Goal: Task Accomplishment & Management: Use online tool/utility

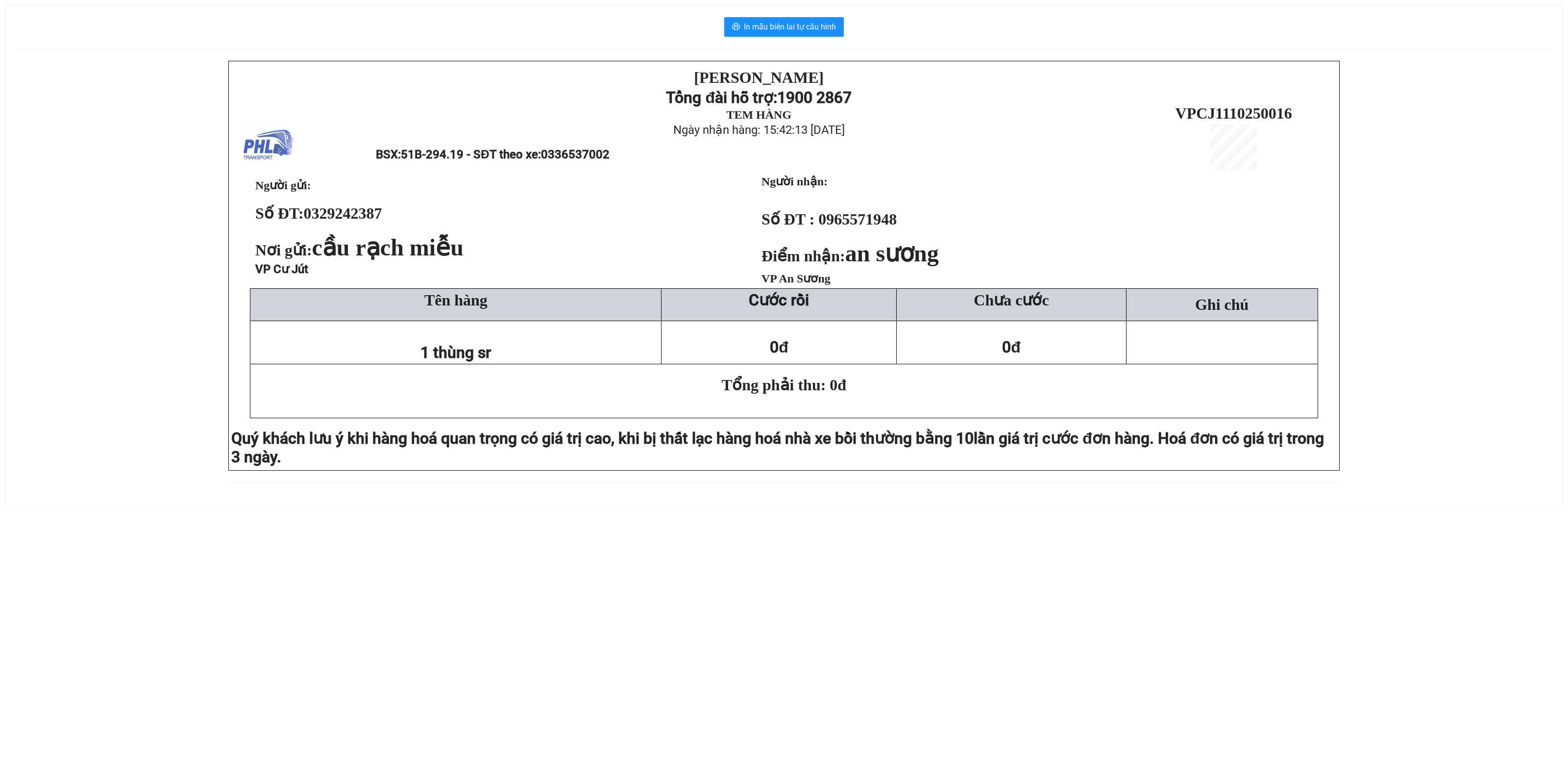
click at [114, 291] on div "PHƯƠNG HỒNG LINH Tổng đài hỗ trợ: 1900 2867 TEM HÀNG Ngày nhận hàng: 15:42:13 -…" at bounding box center [784, 278] width 1534 height 433
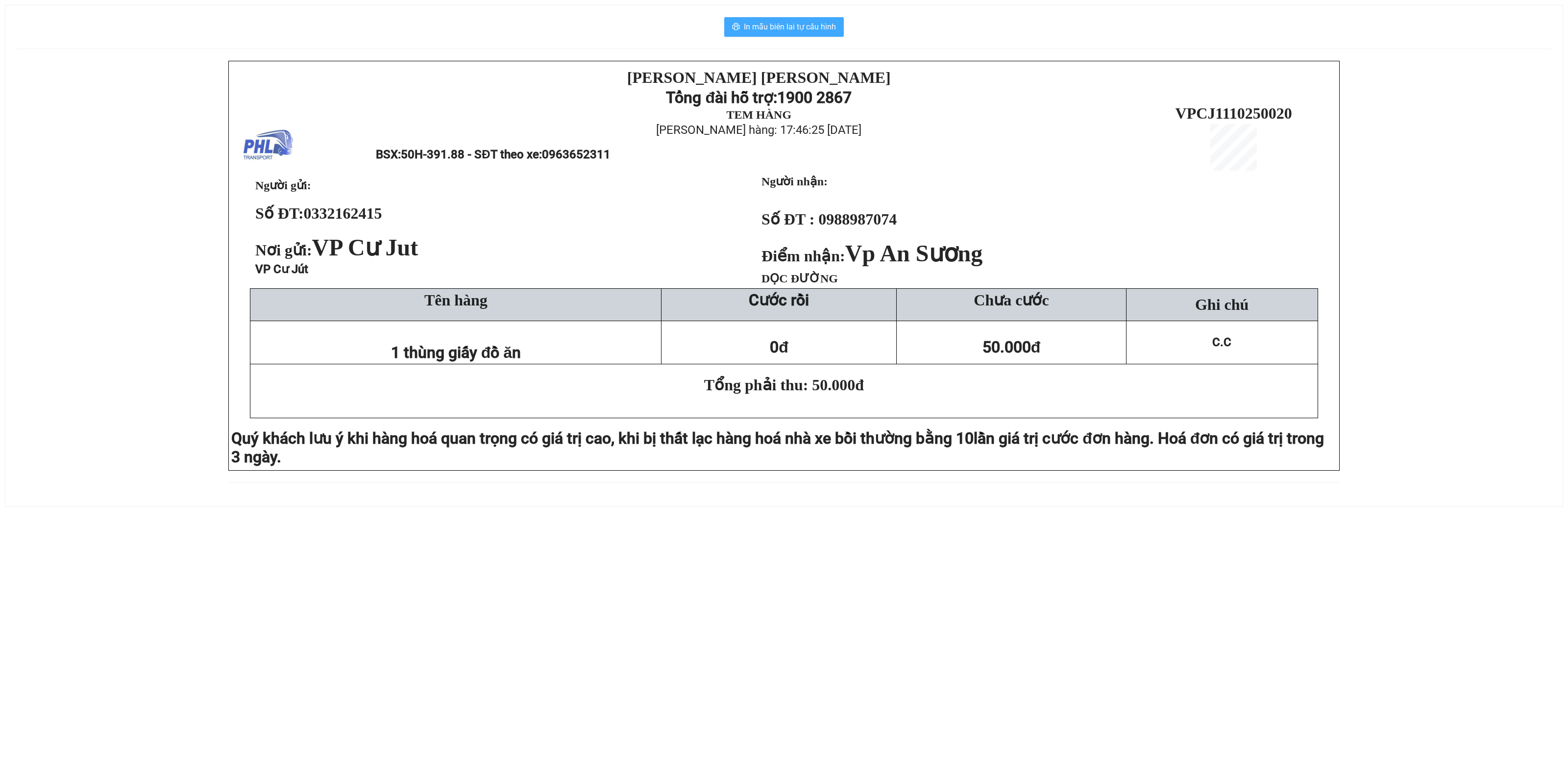
click at [800, 19] on button "In mẫu biên lai tự cấu hình" at bounding box center [784, 27] width 119 height 19
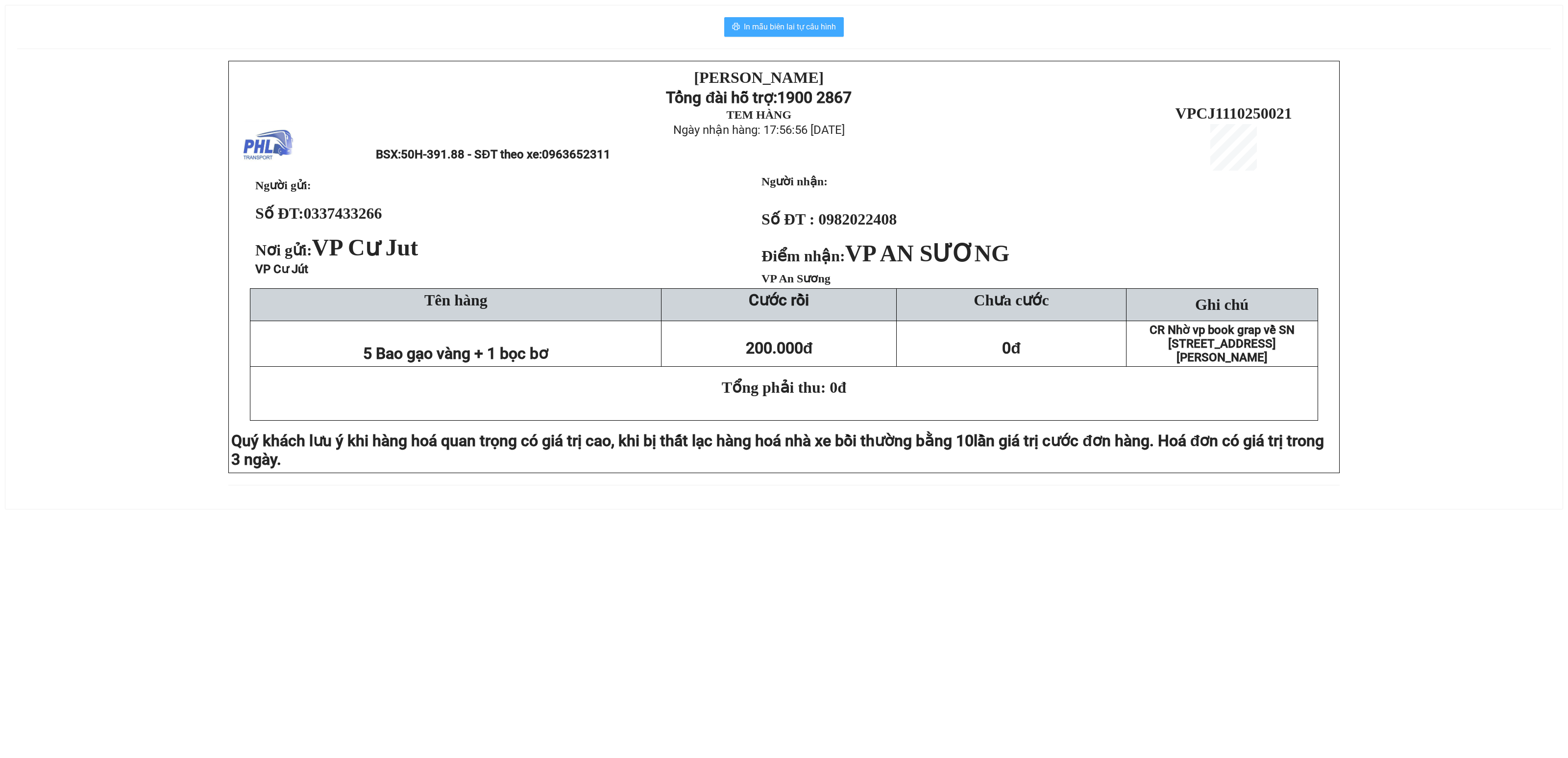
click at [803, 21] on span "In mẫu biên lai tự cấu hình" at bounding box center [789, 27] width 92 height 12
drag, startPoint x: 780, startPoint y: 26, endPoint x: 770, endPoint y: 26, distance: 10.0
click at [780, 26] on span "In mẫu biên lai tự cấu hình" at bounding box center [789, 27] width 92 height 12
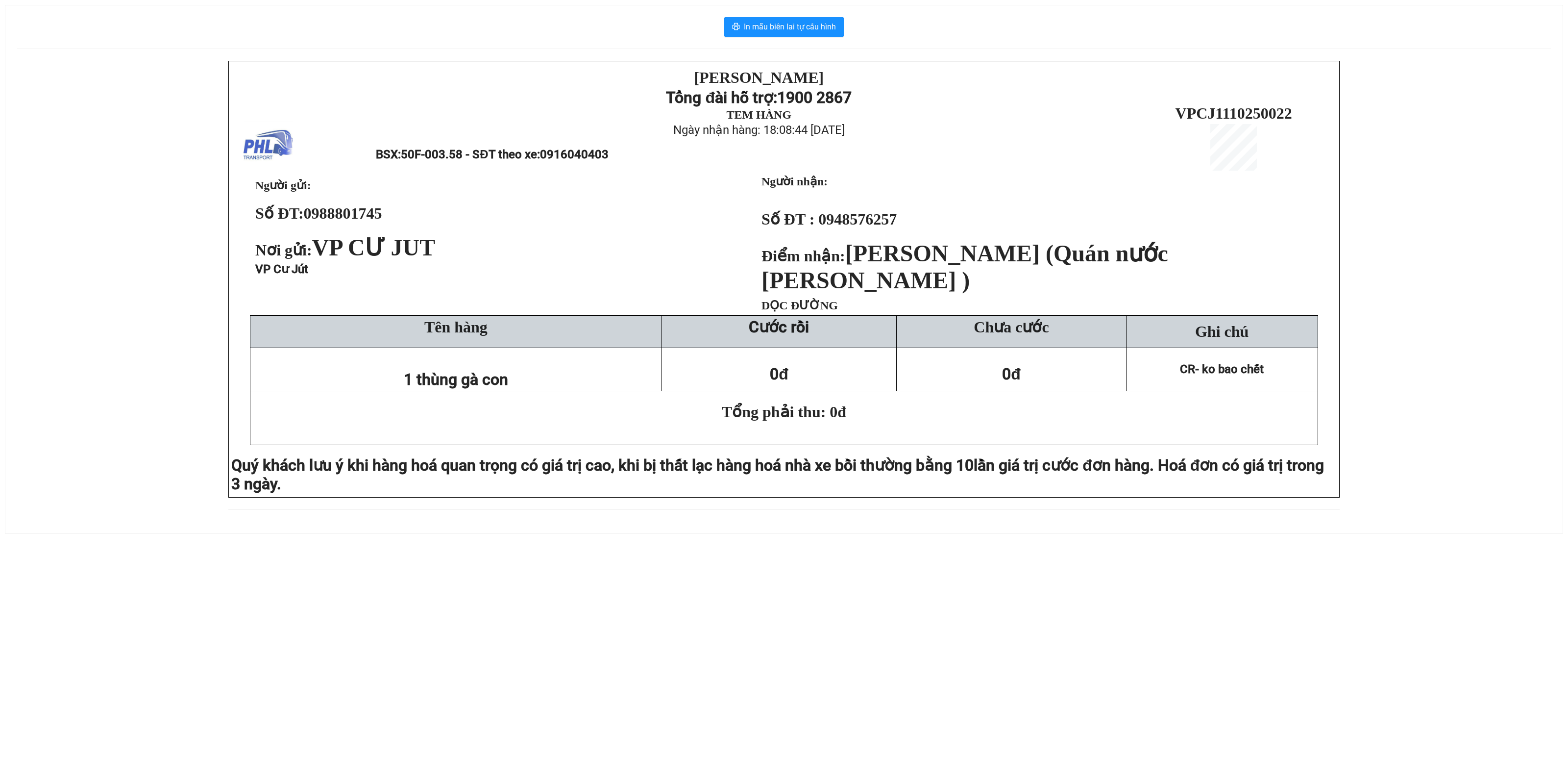
click at [784, 37] on div "In mẫu biên lai tự cấu hình [PERSON_NAME][DEMOGRAPHIC_DATA] Tổng đài hỗ trợ: 19…" at bounding box center [784, 269] width 1557 height 528
click at [789, 33] on span "In mẫu biên lai tự cấu hình" at bounding box center [789, 27] width 92 height 12
drag, startPoint x: 784, startPoint y: 27, endPoint x: 776, endPoint y: 43, distance: 17.9
click at [783, 27] on span "In mẫu biên lai tự cấu hình" at bounding box center [789, 27] width 92 height 12
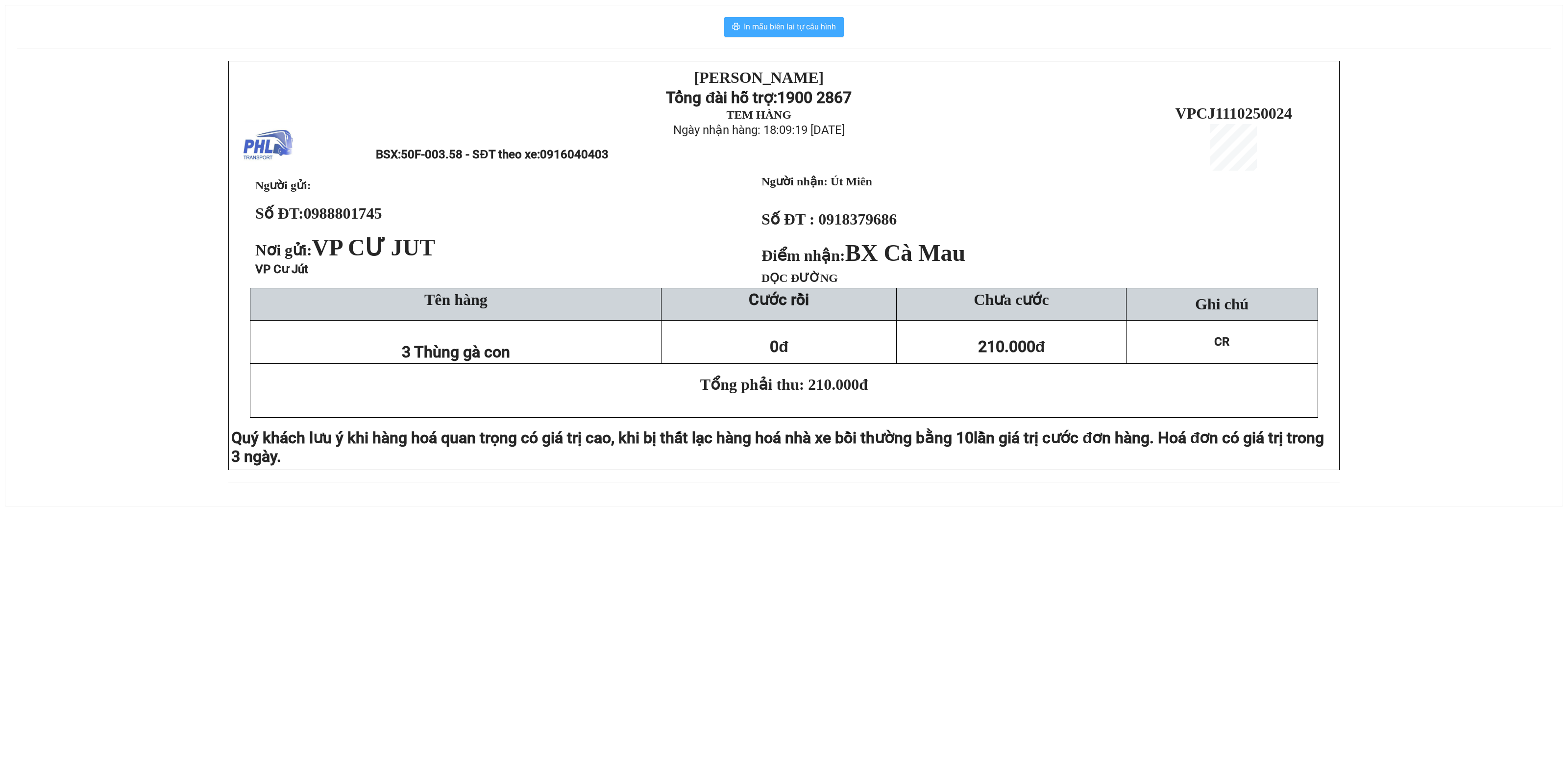
click at [803, 21] on button "In mẫu biên lai tự cấu hình" at bounding box center [784, 27] width 119 height 19
click at [798, 13] on div "In mẫu biên lai tự cấu hình [PERSON_NAME][DEMOGRAPHIC_DATA] Tổng đài hỗ trợ: 19…" at bounding box center [784, 256] width 1557 height 500
click at [795, 21] on span "In mẫu biên lai tự cấu hình" at bounding box center [789, 27] width 92 height 12
click at [800, 29] on span "In mẫu biên lai tự cấu hình" at bounding box center [789, 27] width 92 height 12
click at [243, 188] on div "PHƯƠNG HỒNG LINH Tổng đài hỗ trợ: 1900 2867 TEM HÀNG Ngày nhận hàng: 18:34:15 -…" at bounding box center [784, 265] width 1111 height 410
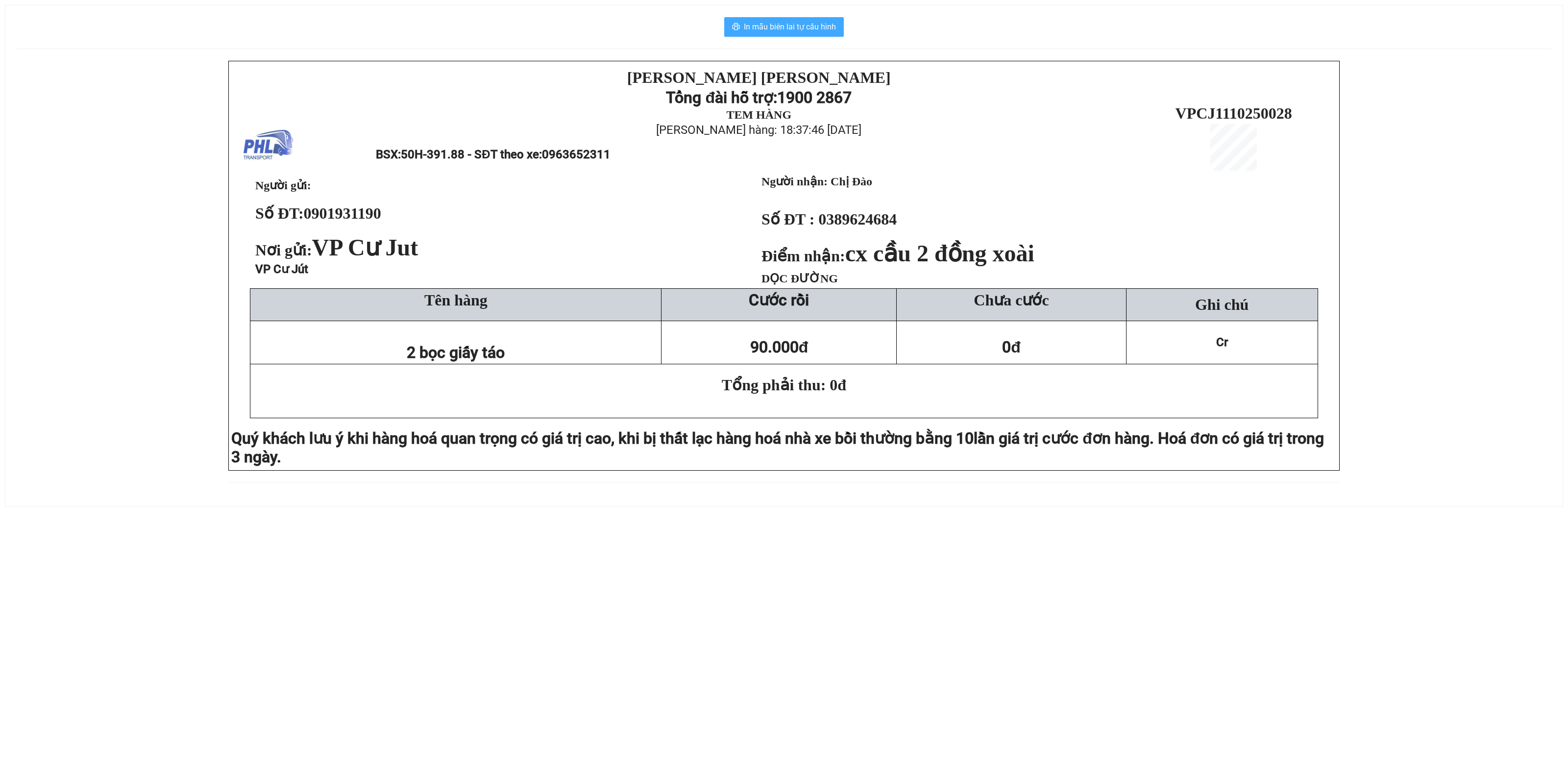
click at [758, 19] on button "In mẫu biên lai tự cấu hình" at bounding box center [784, 27] width 119 height 19
click at [796, 23] on span "In mẫu biên lai tự cấu hình" at bounding box center [789, 27] width 92 height 12
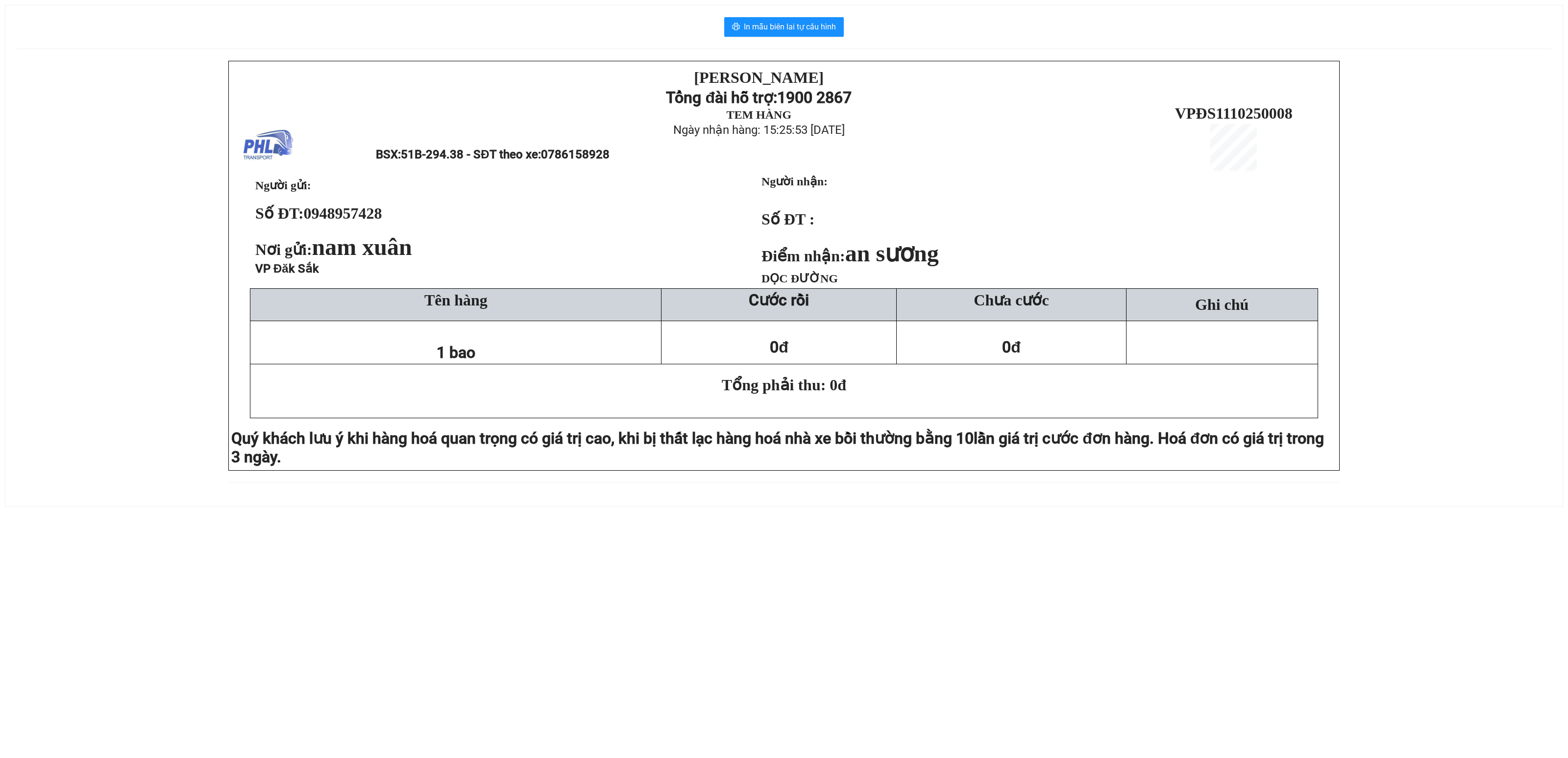
drag, startPoint x: 106, startPoint y: 283, endPoint x: 101, endPoint y: 228, distance: 55.2
click at [104, 273] on div "[PERSON_NAME][DEMOGRAPHIC_DATA] Tổng đài hỗ trợ: 1900 2867 TEM HÀNG Ngày nhận h…" at bounding box center [784, 278] width 1534 height 433
